Goal: Task Accomplishment & Management: Manage account settings

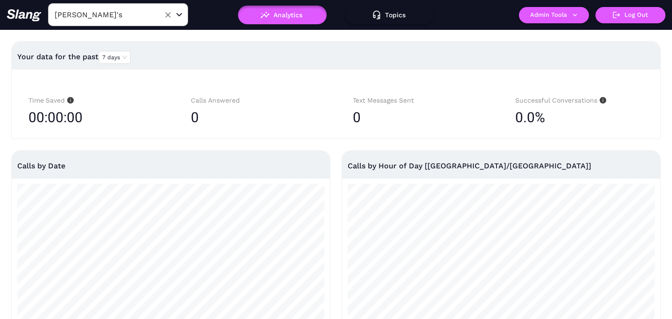
click at [120, 18] on input "[PERSON_NAME]'s" at bounding box center [103, 14] width 103 height 14
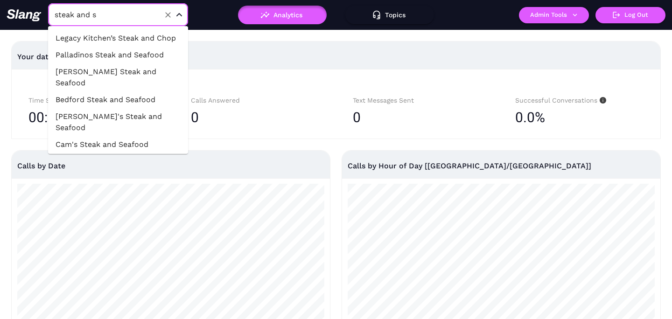
type input "steak and se"
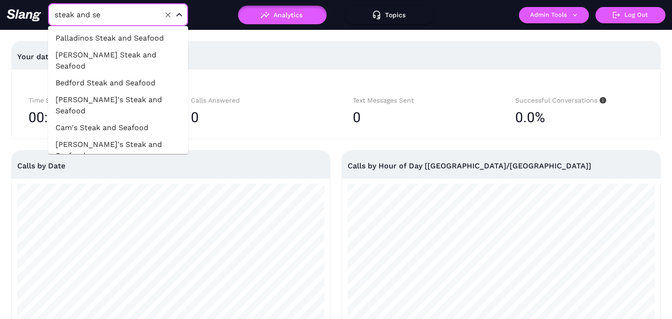
click at [111, 56] on li "[PERSON_NAME] Steak and Seafood" at bounding box center [118, 61] width 140 height 28
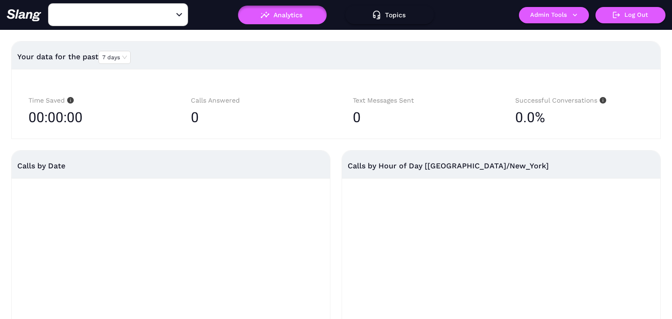
type input "[PERSON_NAME] Steak and Seafood"
click at [559, 18] on button "Admin Tools" at bounding box center [554, 15] width 70 height 16
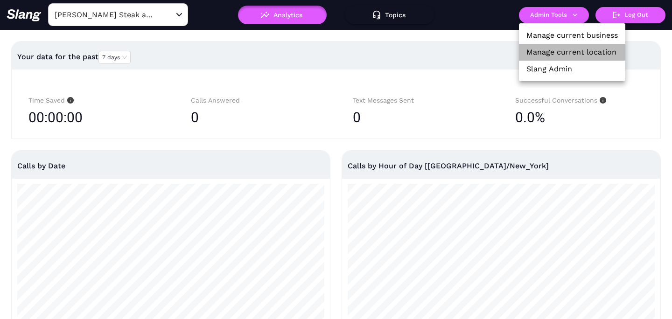
click at [550, 51] on link "Manage current location" at bounding box center [571, 52] width 90 height 11
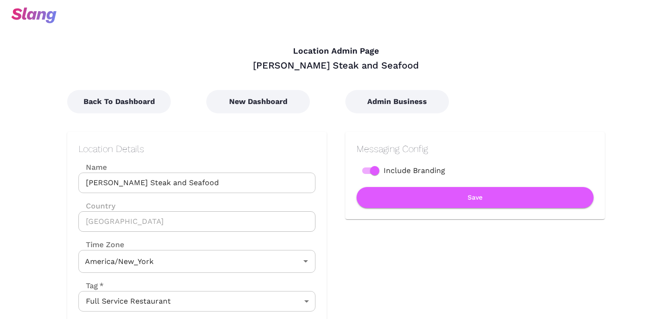
type input "Eastern Time"
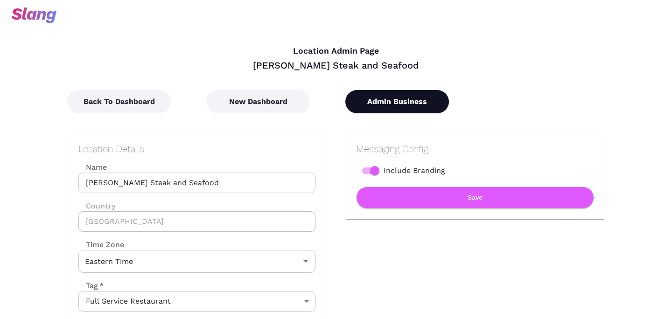
click at [382, 104] on button "Admin Business" at bounding box center [397, 101] width 104 height 23
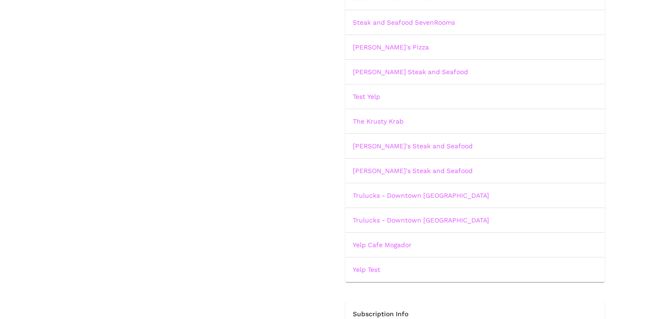
scroll to position [1255, 0]
click at [375, 219] on link "Trulucks - Downtown [GEOGRAPHIC_DATA]" at bounding box center [421, 218] width 136 height 7
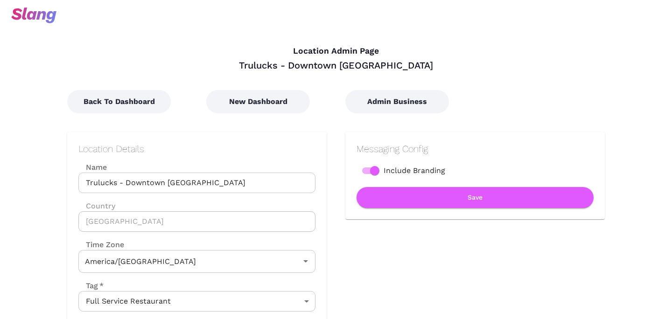
type input "Central Time"
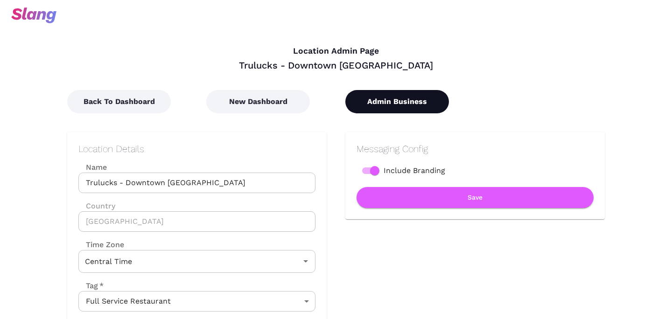
click at [383, 105] on button "Admin Business" at bounding box center [397, 101] width 104 height 23
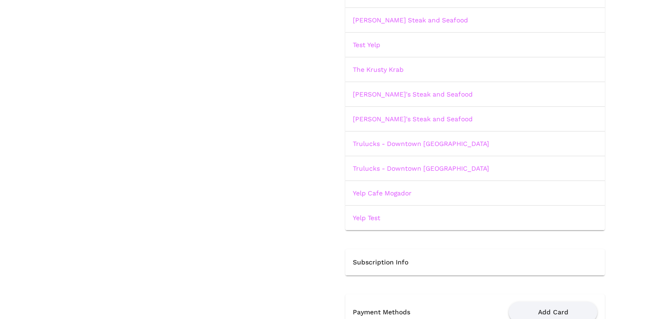
scroll to position [1309, 0]
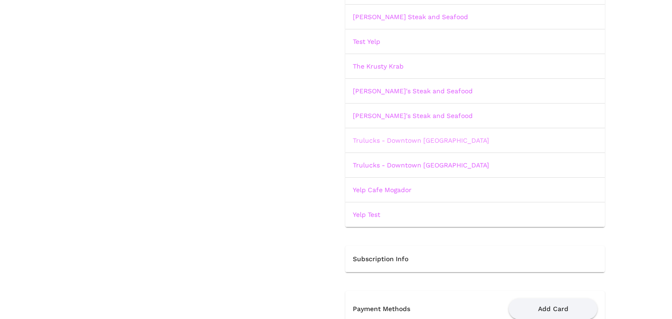
click at [435, 140] on link "Trulucks - Downtown [GEOGRAPHIC_DATA]" at bounding box center [421, 140] width 136 height 7
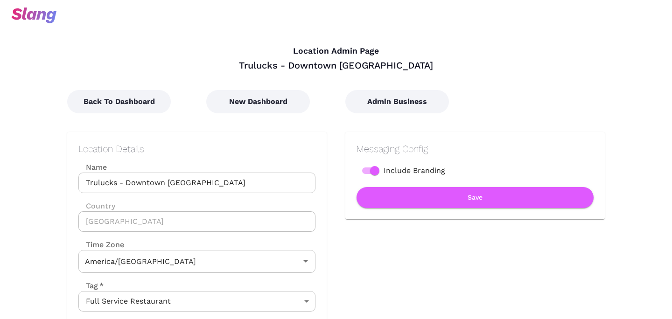
type input "Central Time"
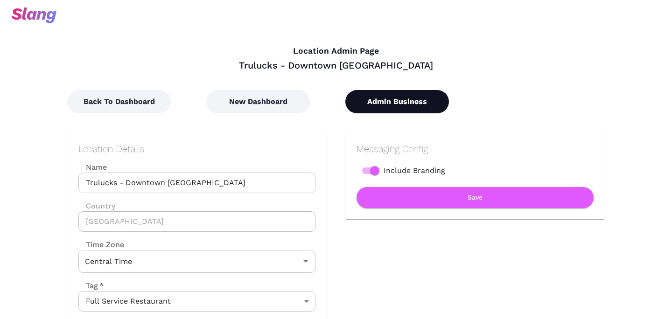
click at [387, 102] on button "Admin Business" at bounding box center [397, 101] width 104 height 23
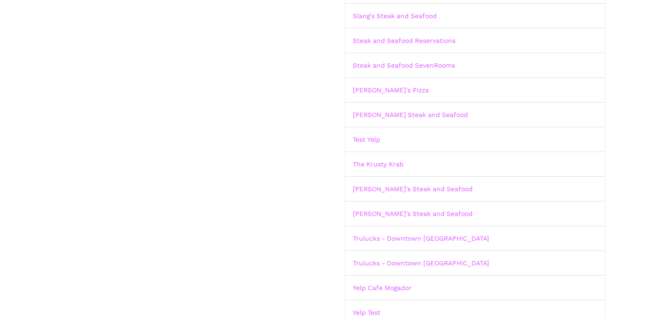
scroll to position [1259, 0]
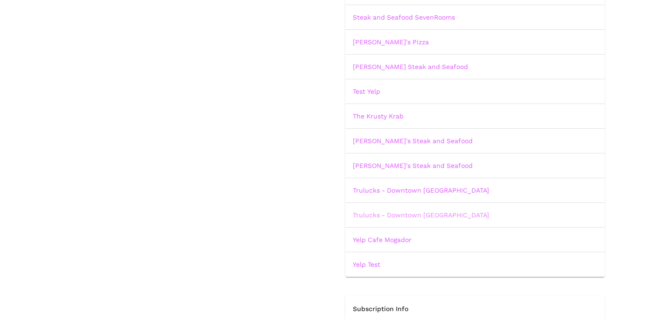
click at [381, 211] on link "Trulucks - Downtown [GEOGRAPHIC_DATA]" at bounding box center [421, 214] width 136 height 7
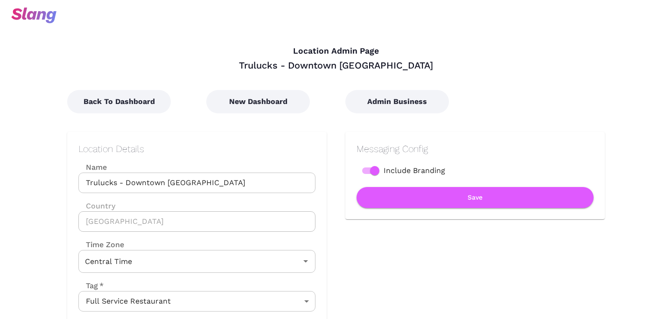
click at [227, 180] on input "Trulucks - Downtown [GEOGRAPHIC_DATA]" at bounding box center [196, 183] width 237 height 21
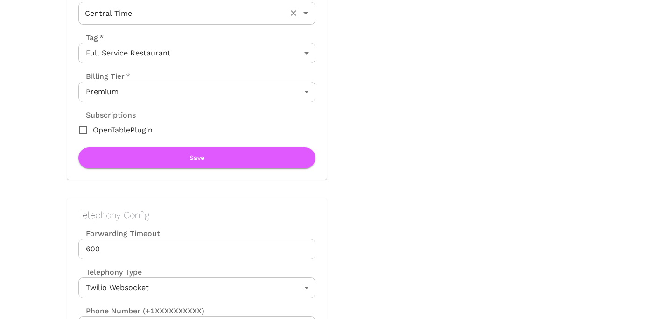
scroll to position [342, 0]
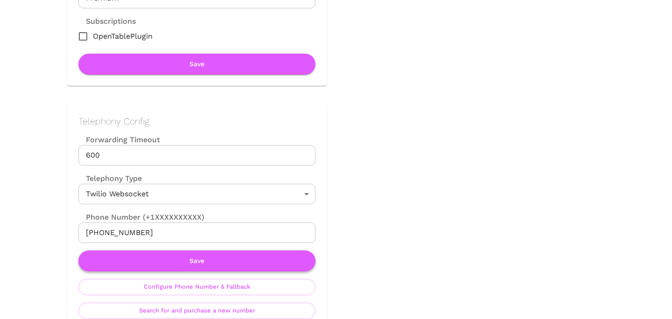
type input "Trulucks - Downtown Austin (extra)"
click at [199, 263] on button "Save" at bounding box center [196, 260] width 237 height 21
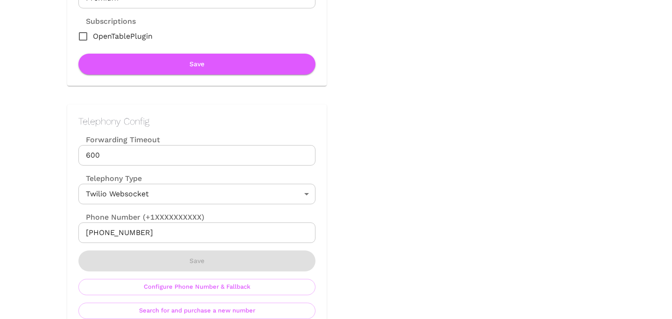
scroll to position [0, 0]
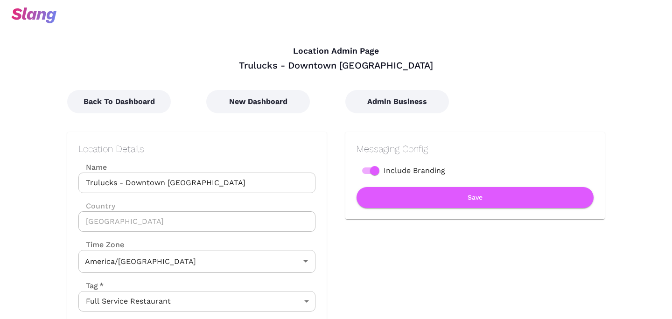
type input "Central Time"
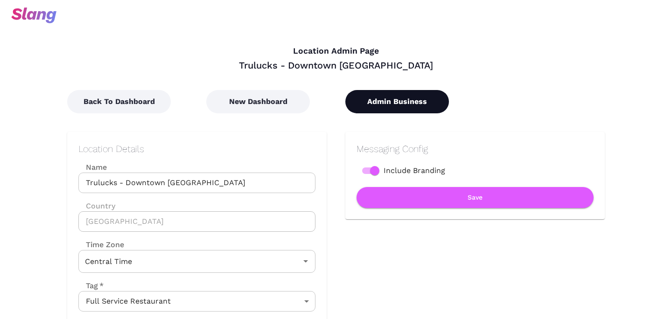
click at [398, 101] on button "Admin Business" at bounding box center [397, 101] width 104 height 23
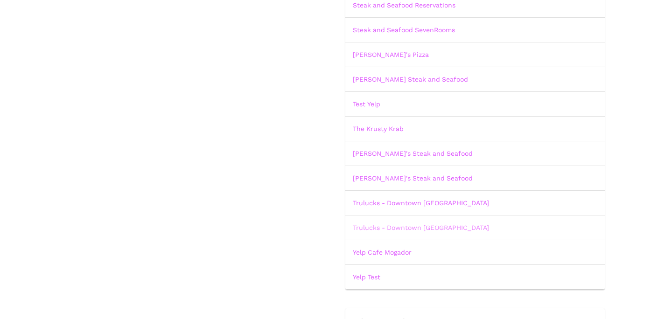
scroll to position [1245, 0]
click at [390, 227] on link "Trulucks - Downtown [GEOGRAPHIC_DATA]" at bounding box center [421, 228] width 136 height 7
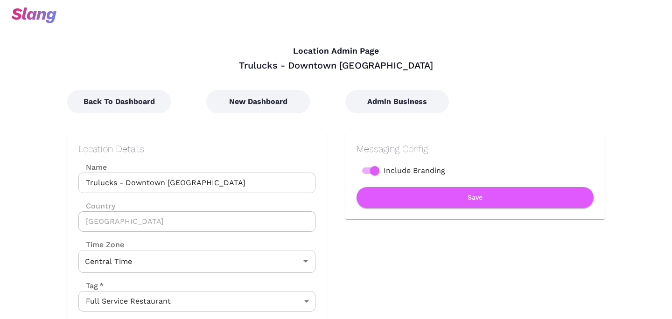
scroll to position [10, 0]
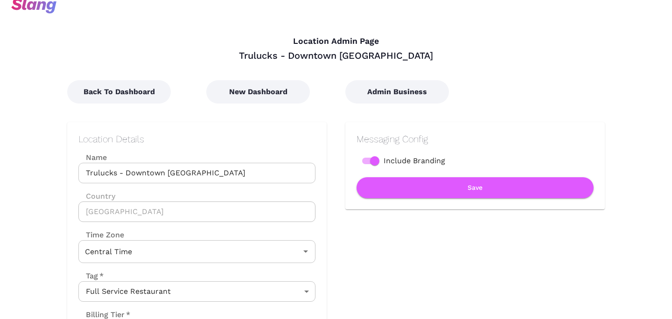
click at [244, 171] on input "Trulucks - Downtown [GEOGRAPHIC_DATA]" at bounding box center [196, 173] width 237 height 21
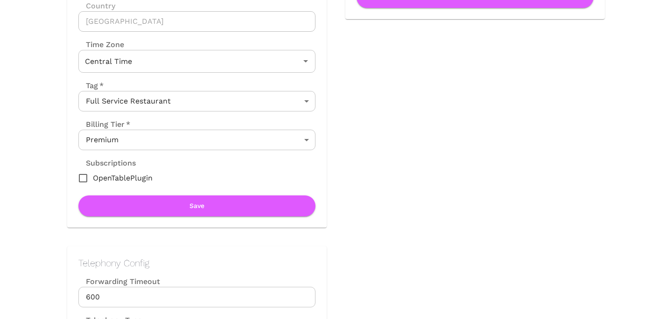
scroll to position [211, 0]
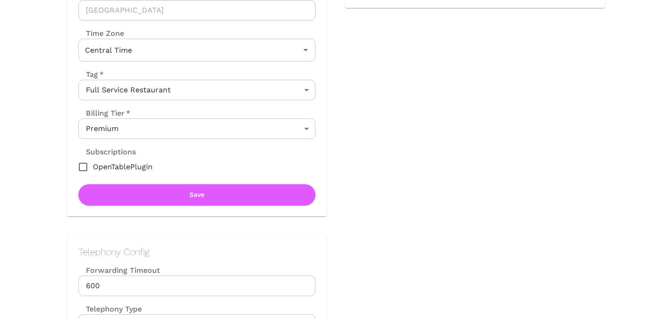
type input "Trulucks - Downtown Austin (copy)"
click at [199, 180] on div "Location Details Name Trulucks - [GEOGRAPHIC_DATA] (copy) Name Country [GEOGRAP…" at bounding box center [196, 68] width 237 height 273
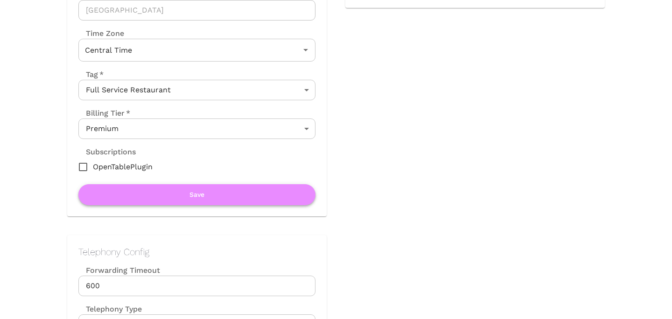
click at [199, 200] on button "Save" at bounding box center [196, 194] width 237 height 21
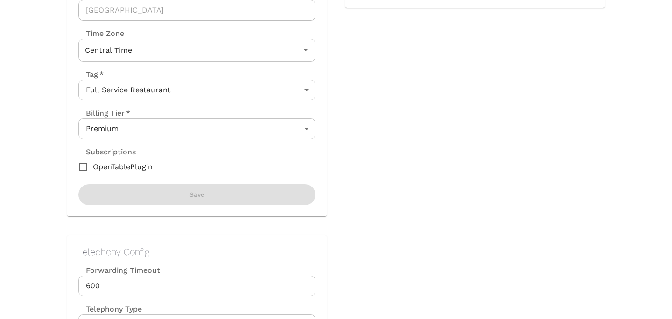
scroll to position [0, 0]
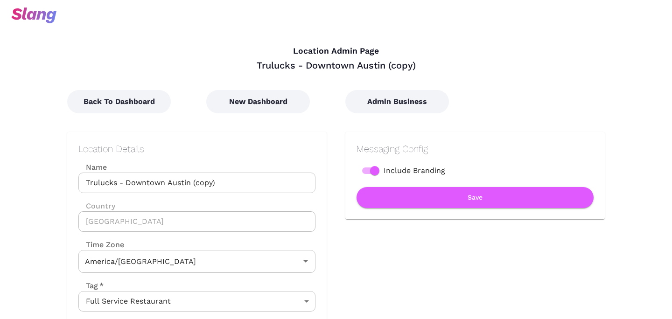
type input "Central Time"
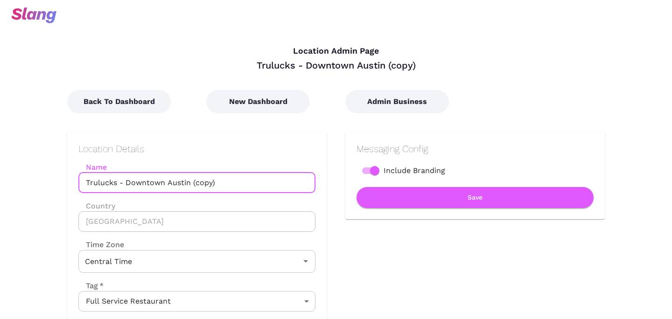
drag, startPoint x: 223, startPoint y: 183, endPoint x: 78, endPoint y: 181, distance: 145.1
click at [77, 181] on div "Location Details Name Trulucks - [GEOGRAPHIC_DATA] (copy) Name Country [GEOGRAP…" at bounding box center [196, 280] width 259 height 296
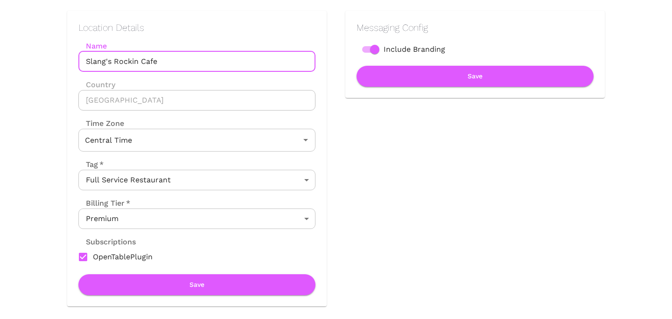
scroll to position [146, 0]
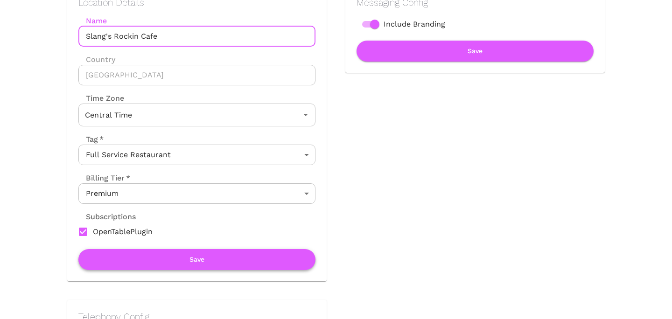
type input "Slang's Rockin Cafe"
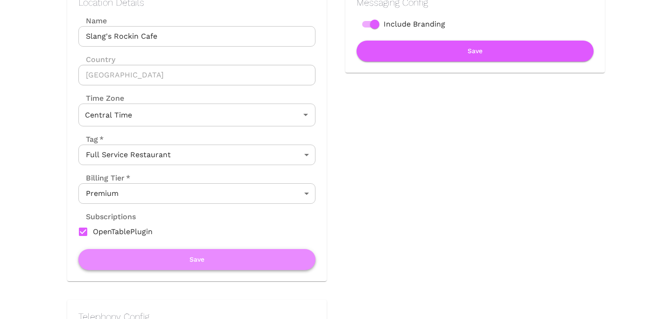
click at [181, 258] on button "Save" at bounding box center [196, 259] width 237 height 21
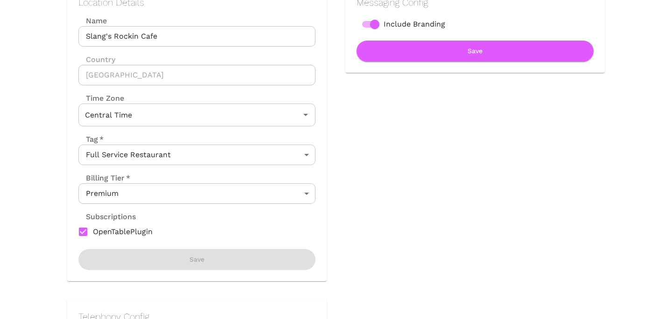
scroll to position [0, 0]
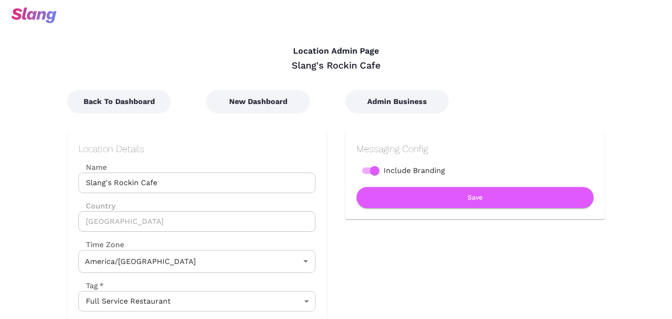
type input "Central Time"
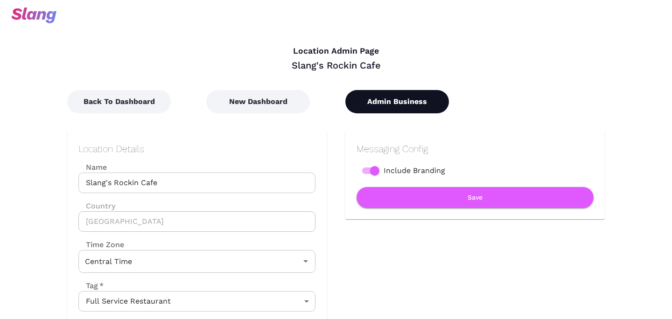
click at [390, 105] on button "Admin Business" at bounding box center [397, 101] width 104 height 23
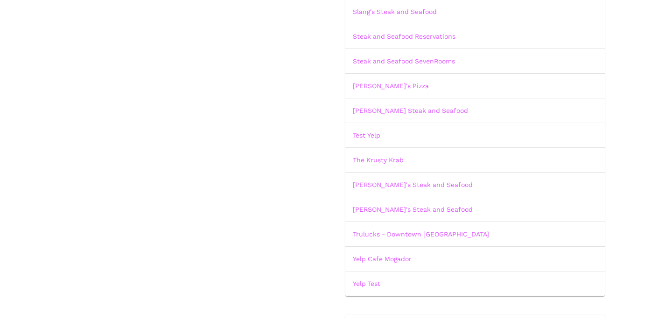
scroll to position [1243, 0]
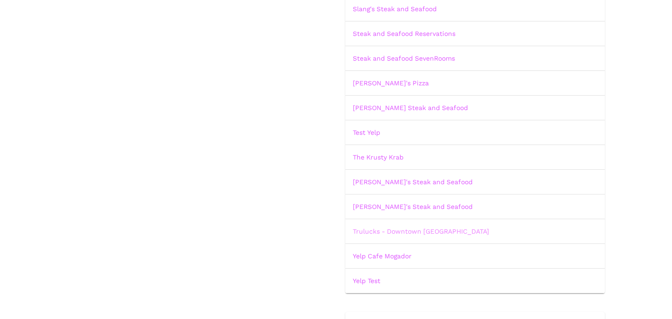
click at [389, 228] on link "Trulucks - Downtown [GEOGRAPHIC_DATA]" at bounding box center [421, 231] width 136 height 7
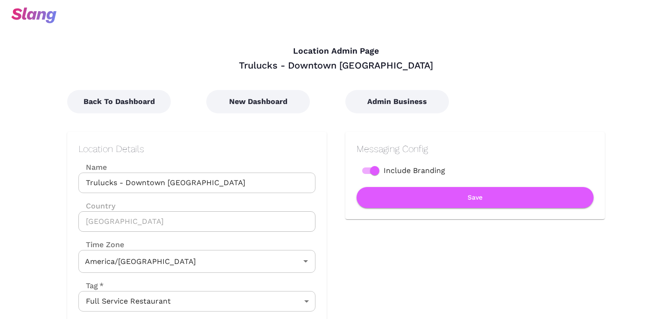
type input "Central Time"
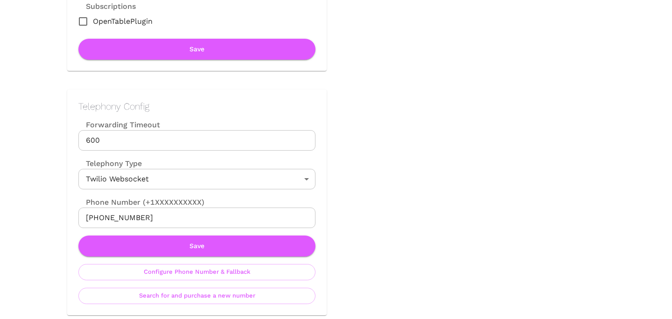
scroll to position [383, 0]
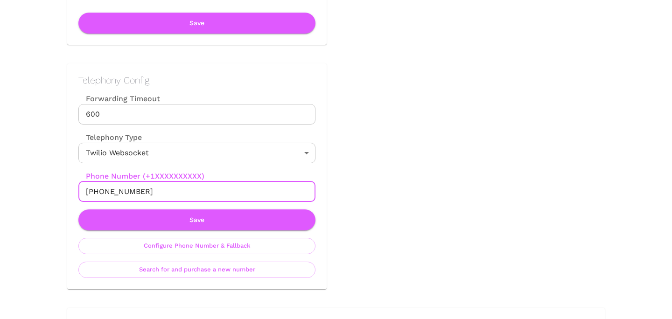
click at [146, 195] on input "[PHONE_NUMBER]" at bounding box center [196, 191] width 237 height 21
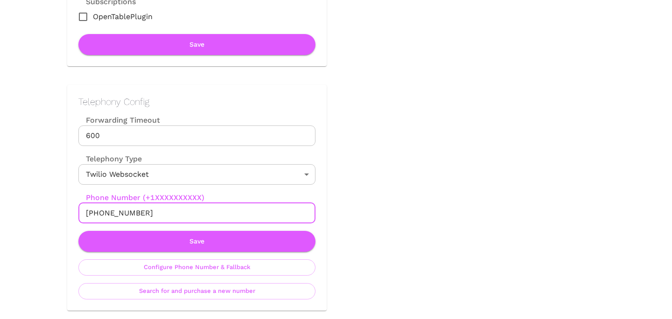
scroll to position [0, 0]
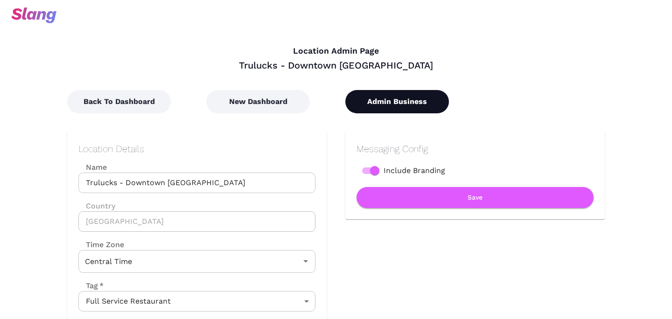
click at [389, 104] on button "Admin Business" at bounding box center [397, 101] width 104 height 23
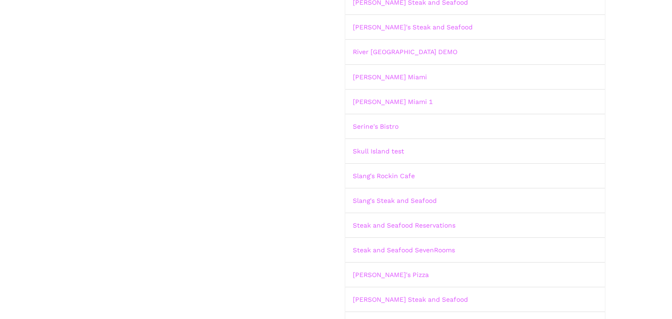
scroll to position [1052, 0]
click at [389, 175] on link "Slang's Rockin Cafe" at bounding box center [384, 174] width 62 height 7
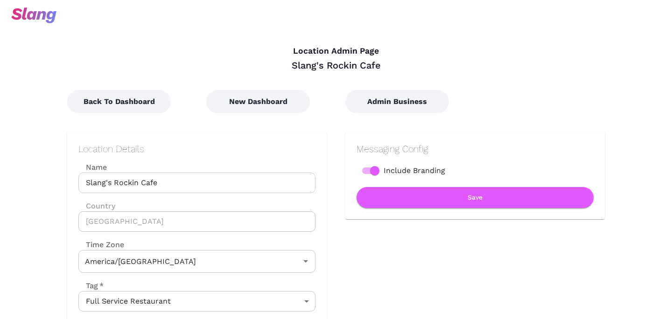
type input "Central Time"
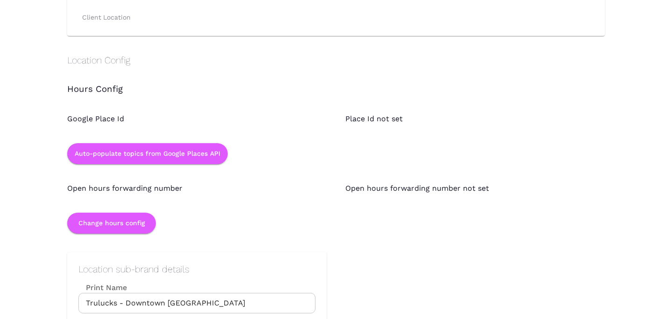
scroll to position [849, 0]
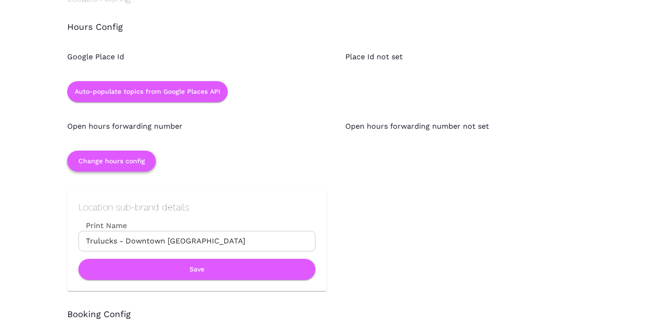
click at [118, 167] on button "Change hours config" at bounding box center [111, 161] width 89 height 21
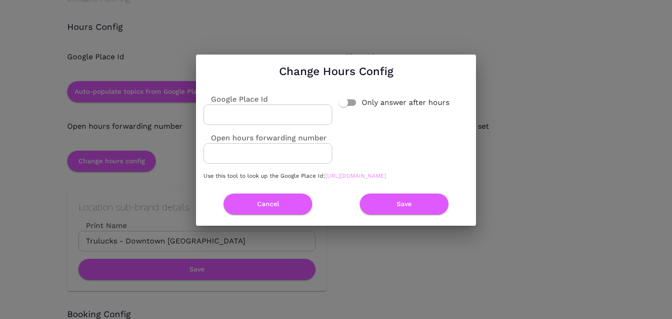
click at [325, 179] on link "[URL][DOMAIN_NAME]" at bounding box center [355, 176] width 61 height 7
click at [299, 114] on input "Google Place Id" at bounding box center [267, 114] width 129 height 21
paste input "ChIJDe5i4xSxEmsRP97s9sF0ELg"
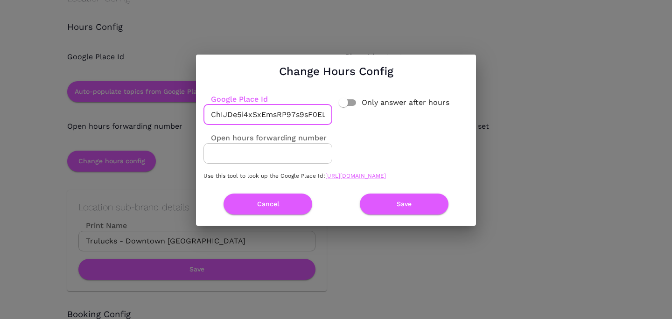
scroll to position [0, 4]
type input "ChIJDe5i4xSxEmsRP97s9sF0ELg"
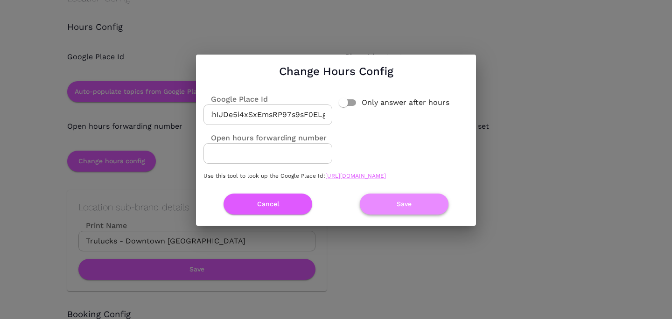
click at [416, 209] on button "Save" at bounding box center [404, 204] width 89 height 21
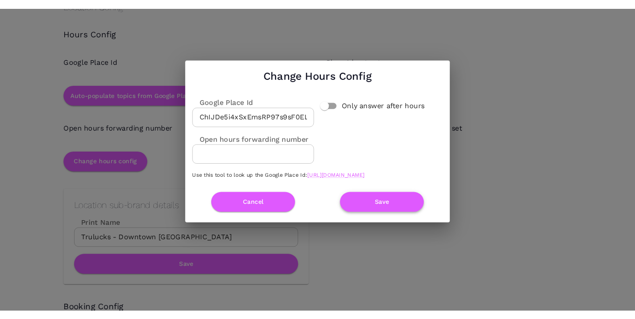
scroll to position [0, 0]
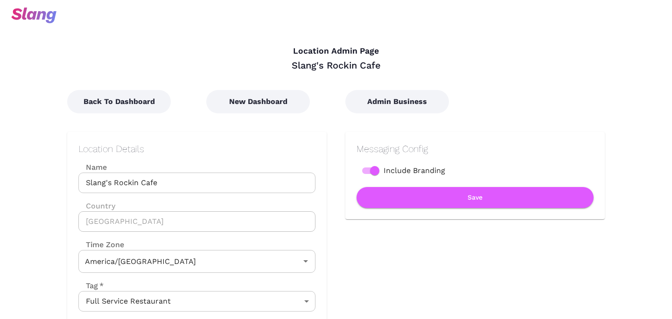
type input "Central Time"
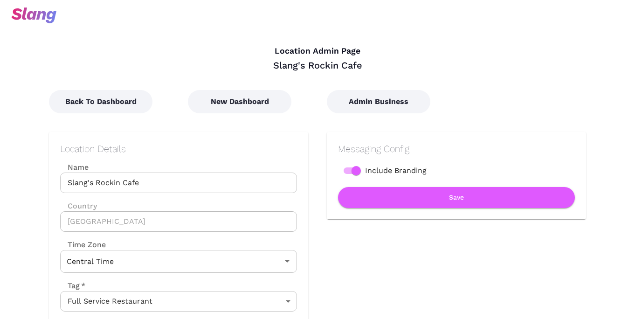
click at [451, 41] on div "Location Admin Page Slang's Rockin Cafe" at bounding box center [308, 50] width 556 height 44
